Goal: Entertainment & Leisure: Consume media (video, audio)

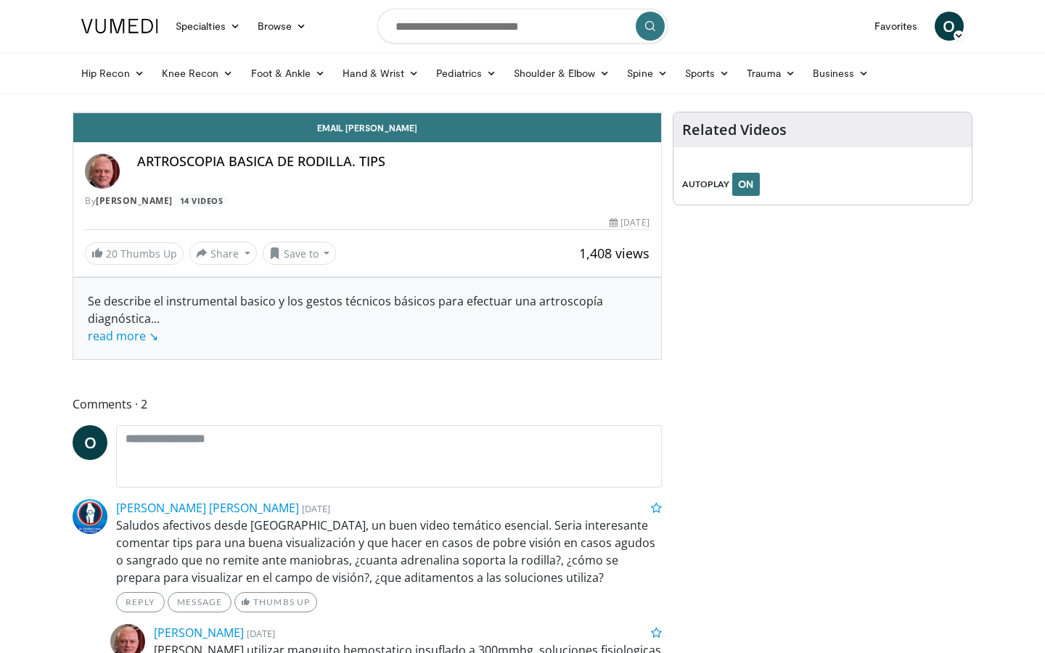
click at [544, 127] on div "Video Player" at bounding box center [367, 112] width 353 height 29
click at [388, 133] on icon "Video Player" at bounding box center [367, 112] width 41 height 41
click at [216, 83] on div "Loaded : 0.00% 1:31 1:31" at bounding box center [367, 77] width 588 height 14
click at [171, 83] on div "Loaded : 36.10% 1:33 1:12" at bounding box center [367, 77] width 588 height 14
click at [73, 83] on div "Loaded : 31.59% 1:14 0:26" at bounding box center [367, 77] width 588 height 14
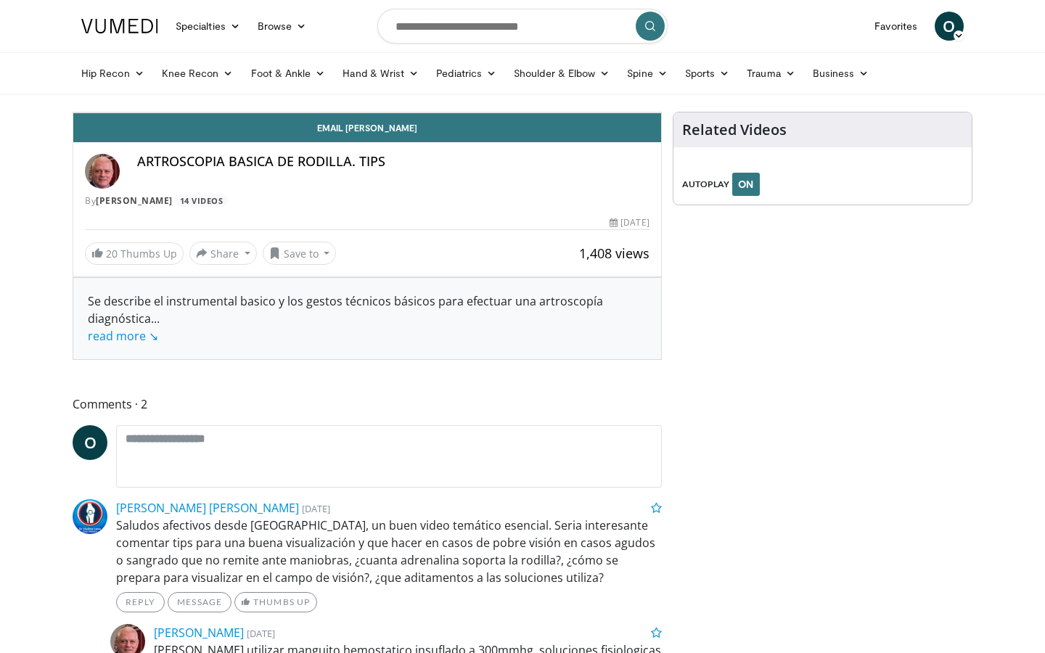
click at [661, 113] on span "Video Player" at bounding box center [646, 97] width 29 height 29
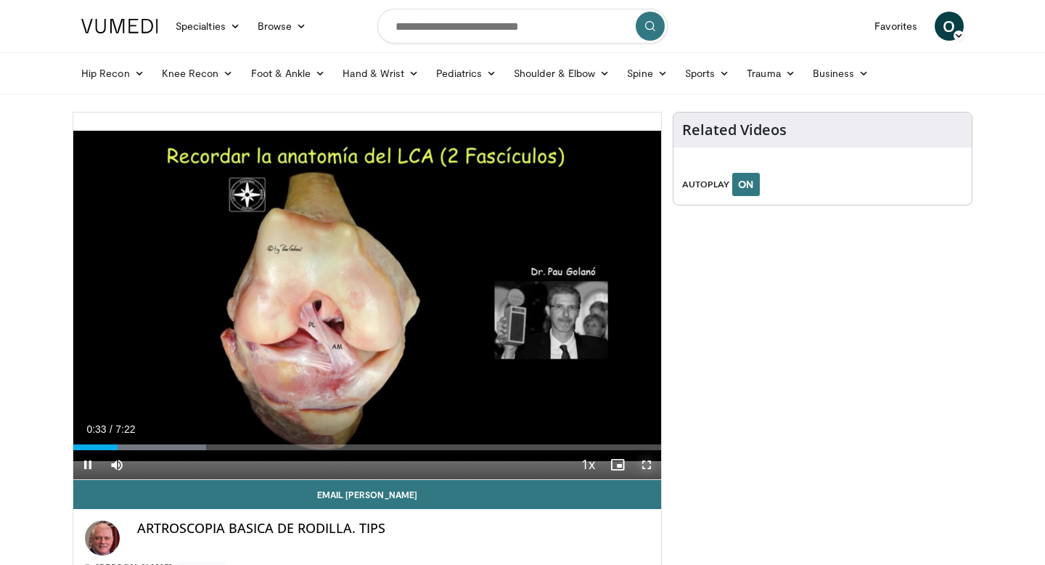
click at [642, 460] on span "Video Player" at bounding box center [646, 464] width 29 height 29
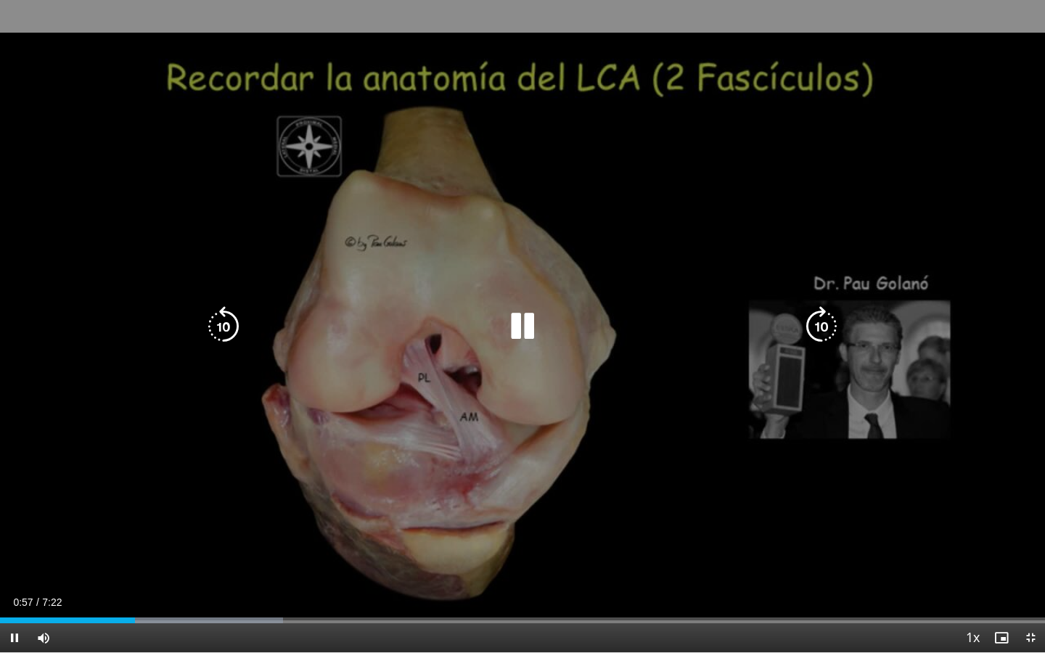
click at [528, 332] on icon "Video Player" at bounding box center [522, 326] width 41 height 41
click at [513, 330] on icon "Video Player" at bounding box center [522, 326] width 41 height 41
click at [528, 324] on icon "Video Player" at bounding box center [522, 326] width 41 height 41
click at [531, 332] on icon "Video Player" at bounding box center [522, 326] width 41 height 41
click at [417, 296] on div "10 seconds Tap to unmute" at bounding box center [522, 326] width 1045 height 653
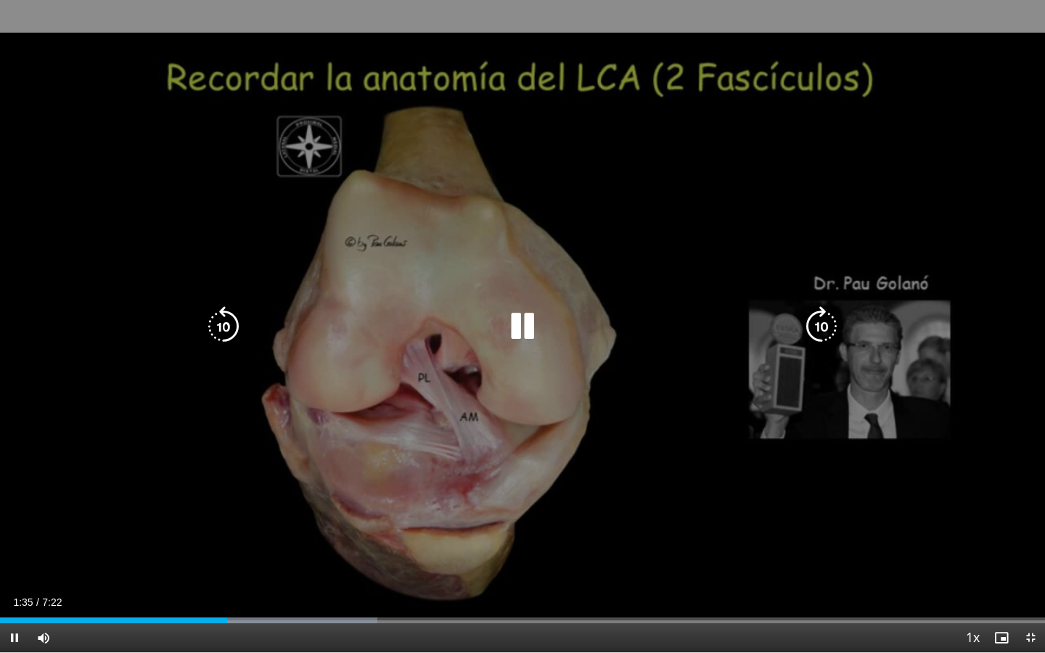
click at [528, 325] on icon "Video Player" at bounding box center [522, 326] width 41 height 41
click at [523, 327] on icon "Video Player" at bounding box center [522, 326] width 41 height 41
click at [695, 244] on div "10 seconds Tap to unmute" at bounding box center [522, 326] width 1045 height 653
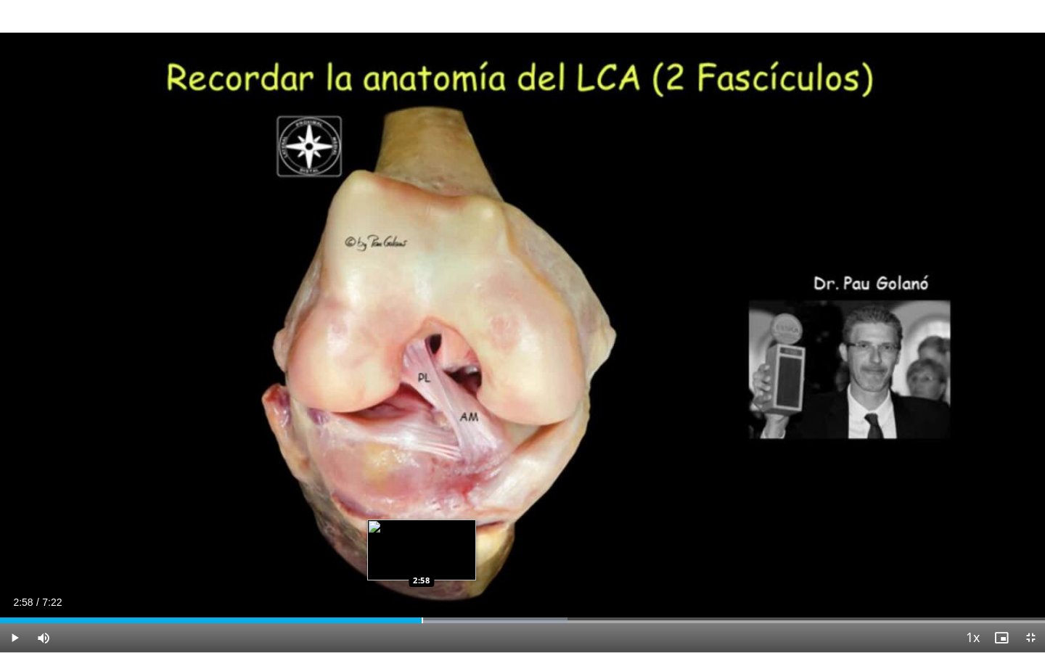
click at [421, 615] on div "Loaded : 54.31% 2:58 2:58" at bounding box center [522, 617] width 1045 height 14
click at [417, 617] on div "Loaded : 54.31% 2:56 2:56" at bounding box center [522, 617] width 1045 height 14
click at [410, 617] on div "Loaded : 54.31% 2:57 2:53" at bounding box center [522, 617] width 1045 height 14
click at [406, 619] on div "Progress Bar" at bounding box center [406, 621] width 1 height 6
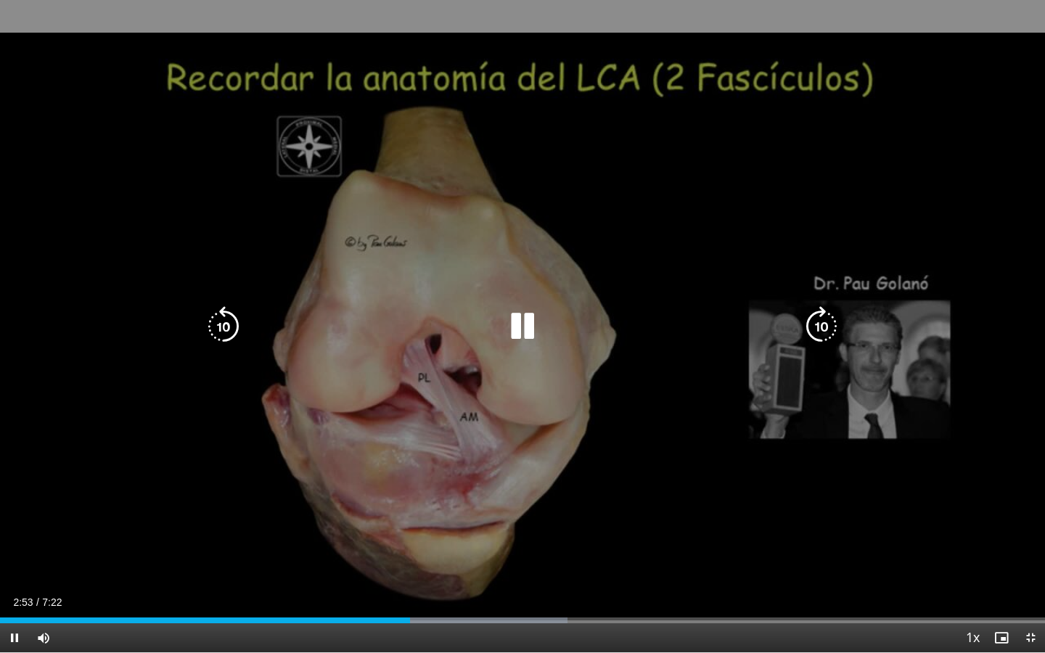
click at [498, 328] on div "Video Player" at bounding box center [522, 326] width 627 height 29
click at [525, 326] on icon "Video Player" at bounding box center [522, 326] width 41 height 41
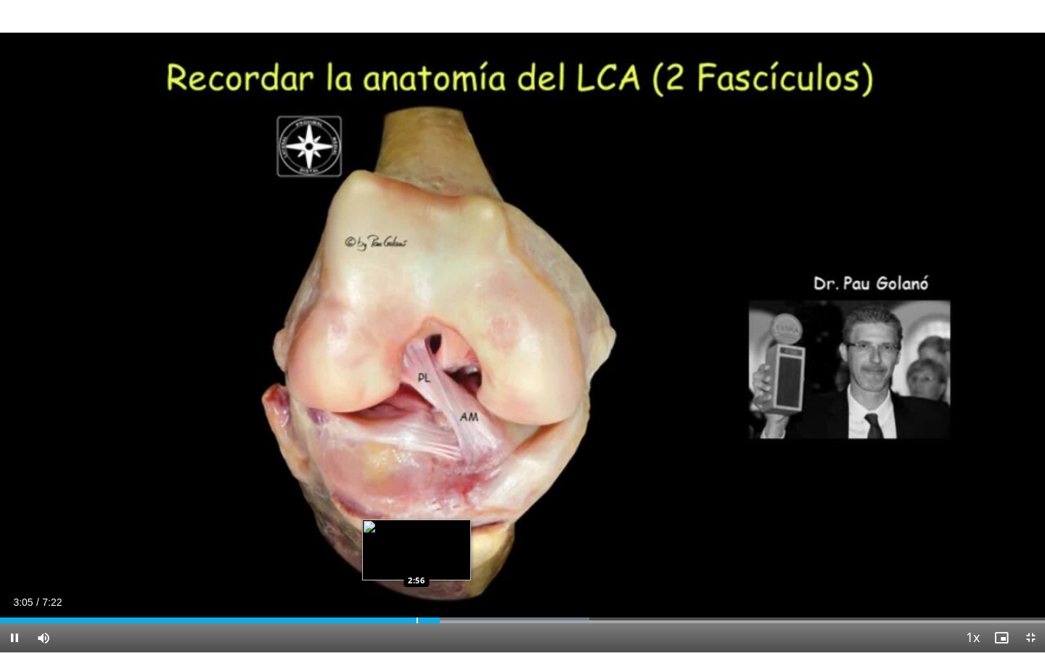
click at [417, 616] on div "Loaded : 56.42% 3:06 2:56" at bounding box center [522, 617] width 1045 height 14
click at [398, 616] on div "Loaded : 56.42% 2:48 2:48" at bounding box center [522, 617] width 1045 height 14
click at [375, 618] on div "Progress Bar" at bounding box center [375, 621] width 1 height 6
click at [401, 618] on div "Progress Bar" at bounding box center [401, 621] width 1 height 6
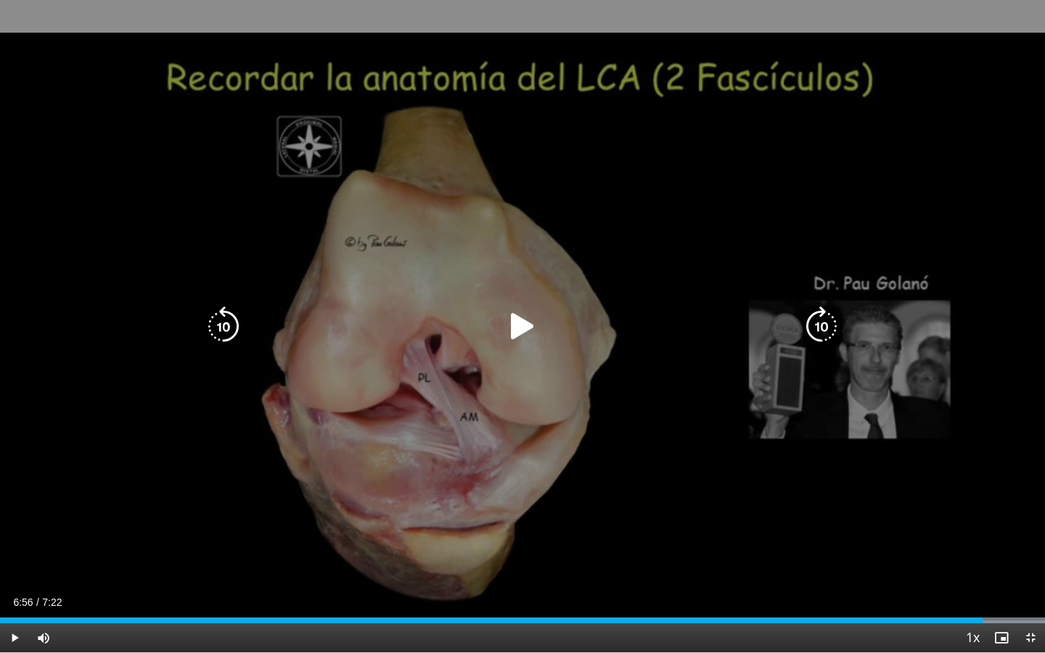
click at [537, 318] on icon "Video Player" at bounding box center [522, 326] width 41 height 41
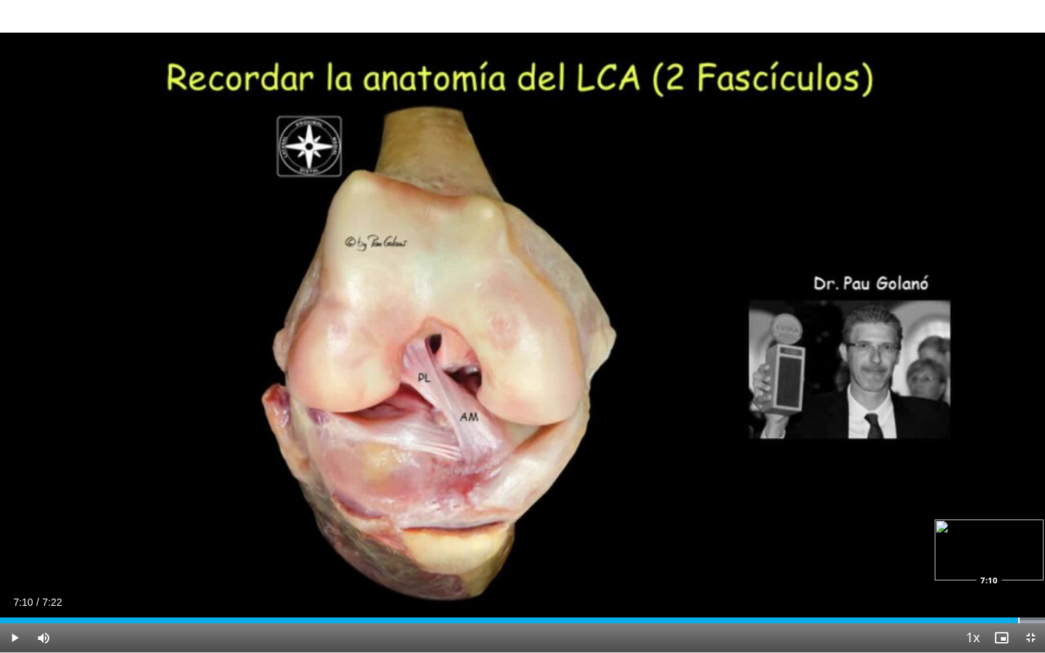
click at [1019, 616] on div "Loaded : 100.00% 7:06 7:10" at bounding box center [522, 617] width 1045 height 14
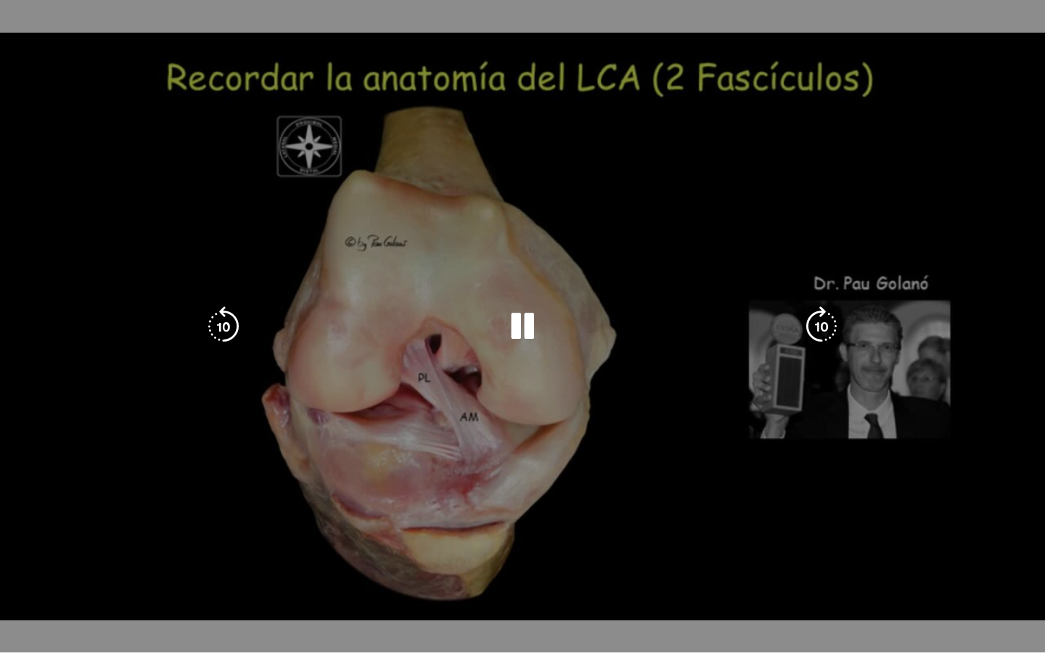
click at [1026, 647] on div "Loaded : 100.00% 7:11 7:10" at bounding box center [522, 650] width 1045 height 6
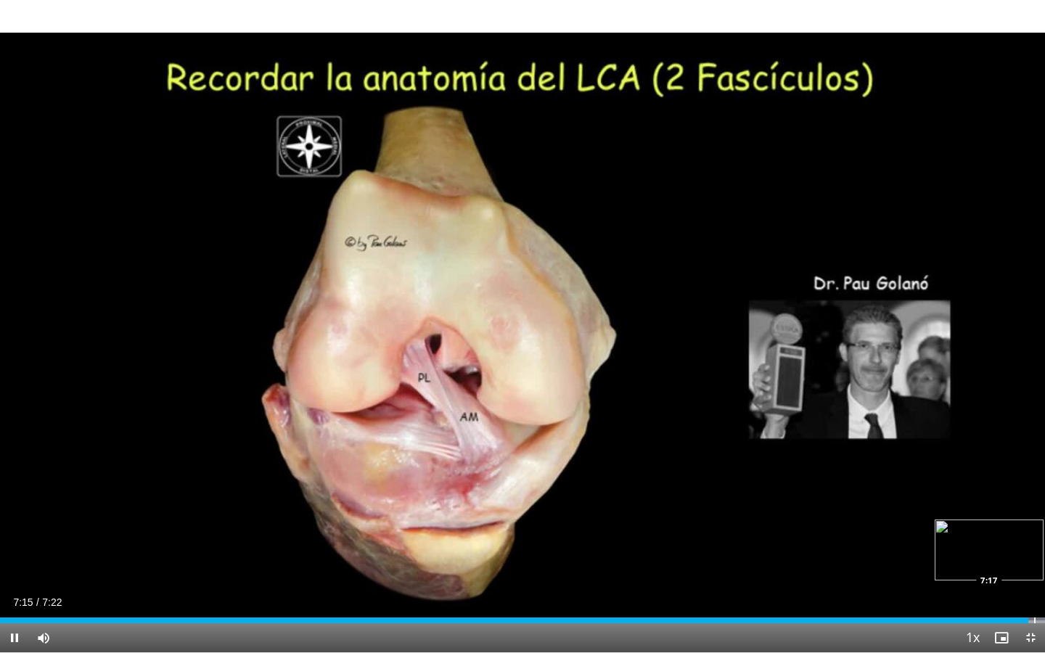
click at [1034, 618] on div "Progress Bar" at bounding box center [1034, 621] width 1 height 6
